Goal: Answer question/provide support: Answer question/provide support

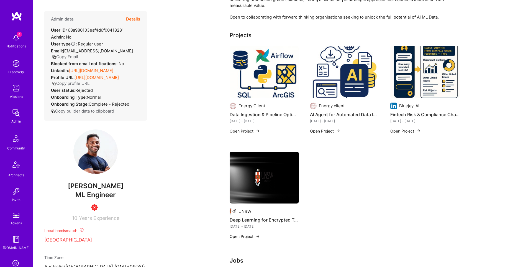
scroll to position [87, 0]
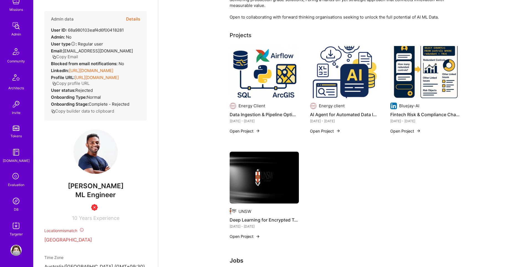
click at [17, 250] on img at bounding box center [16, 250] width 11 height 11
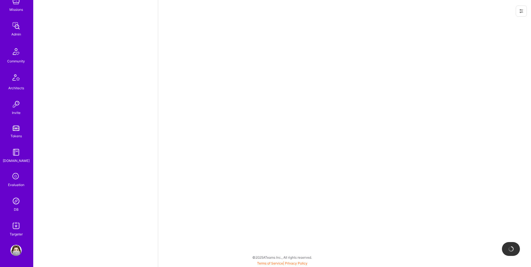
click at [523, 11] on icon at bounding box center [521, 11] width 4 height 4
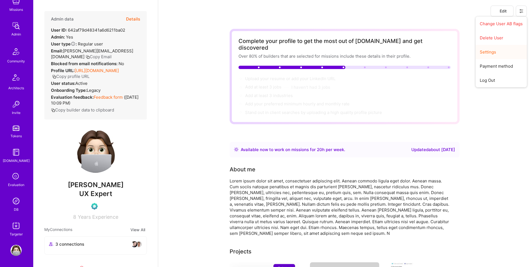
click at [498, 53] on button "Settings" at bounding box center [501, 52] width 51 height 14
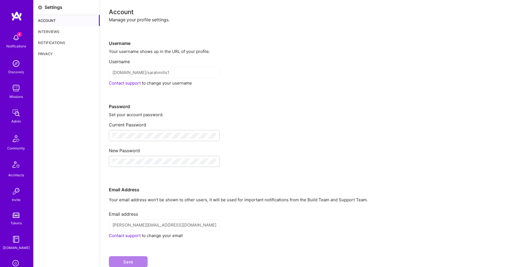
click at [47, 45] on div "Notifications" at bounding box center [67, 42] width 66 height 11
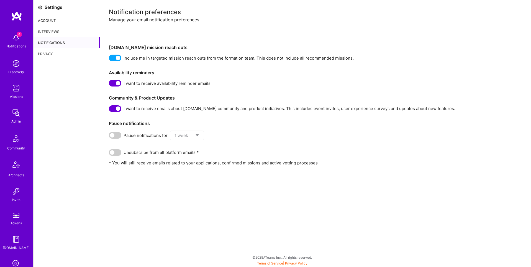
scroll to position [87, 0]
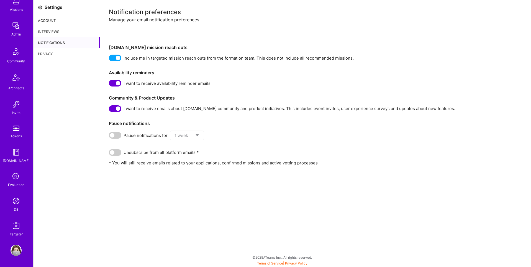
click at [17, 247] on img at bounding box center [16, 250] width 11 height 11
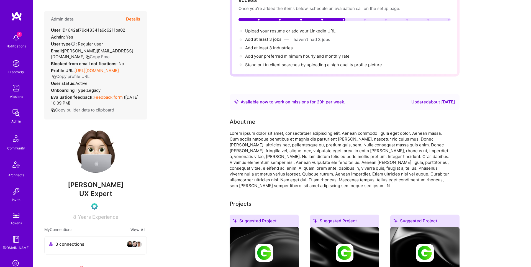
scroll to position [87, 0]
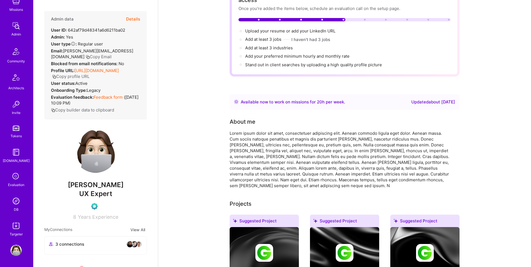
click at [19, 201] on img at bounding box center [16, 200] width 11 height 11
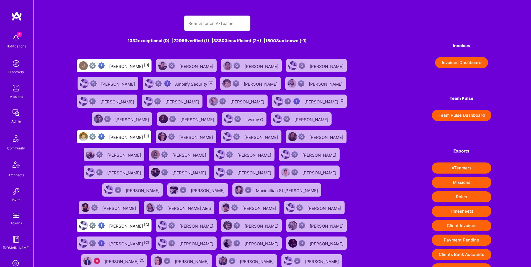
click at [206, 32] on div "1332 exceptional (0) | 72956 verified (1) | 38803 insufficient (2+) | 15003 unk…" at bounding box center [217, 148] width 288 height 279
click at [206, 27] on input "text" at bounding box center [217, 23] width 58 height 14
paste input "paul.guermonprez@gmail.com"
type input "paul.guermonprez@gmail.com"
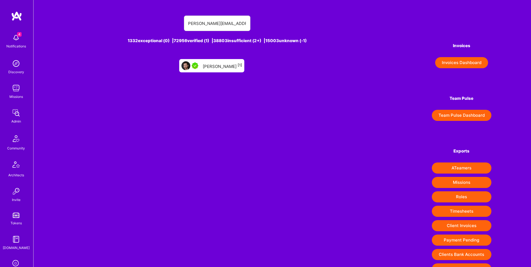
scroll to position [0, 0]
click at [216, 68] on div "Paul Guermonprez [1]" at bounding box center [222, 65] width 39 height 7
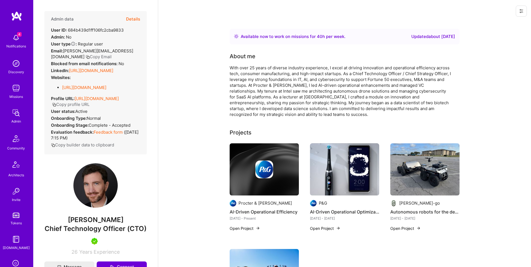
click at [517, 11] on button at bounding box center [521, 11] width 11 height 11
click at [500, 25] on button "Login as Paul" at bounding box center [498, 24] width 58 height 14
